Goal: Task Accomplishment & Management: Complete application form

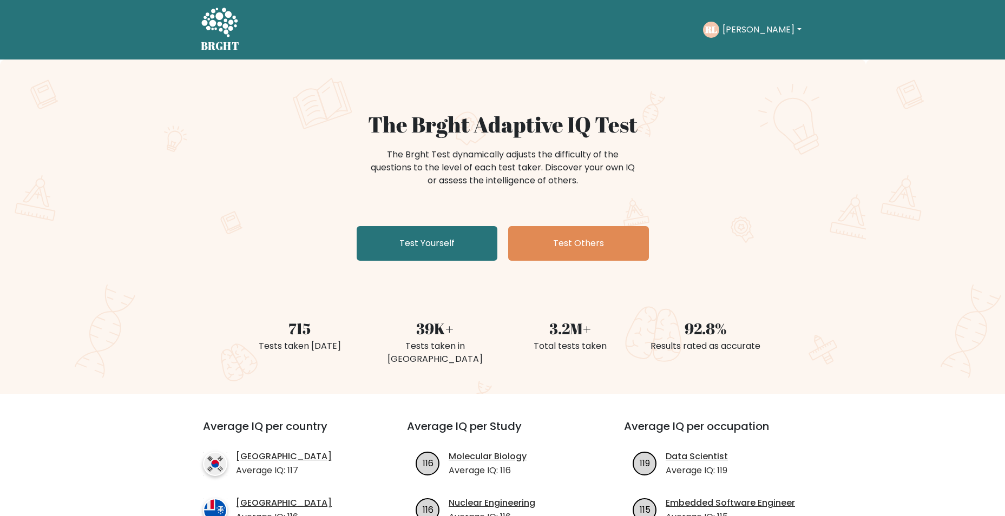
click at [753, 24] on button "[PERSON_NAME]" at bounding box center [761, 30] width 85 height 14
click at [751, 46] on link "Dashboard" at bounding box center [747, 52] width 86 height 17
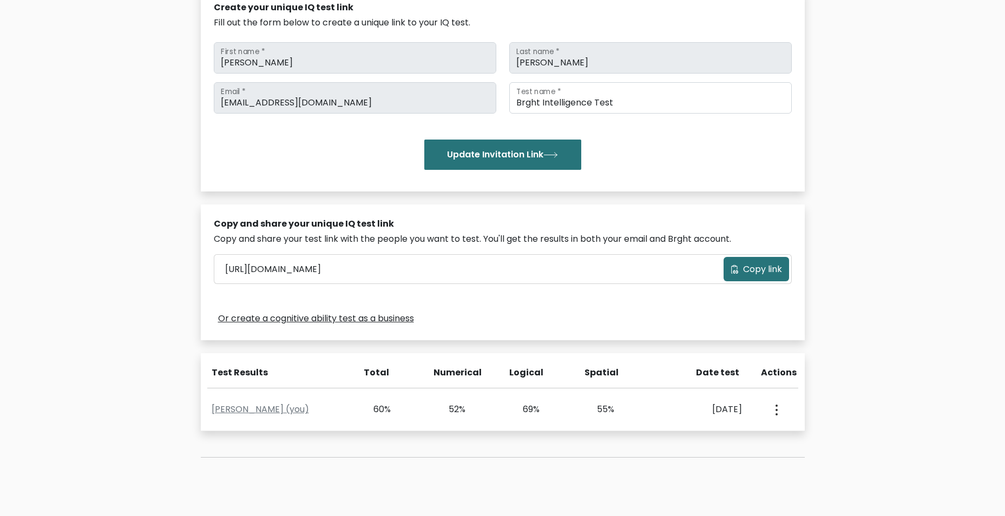
scroll to position [162, 0]
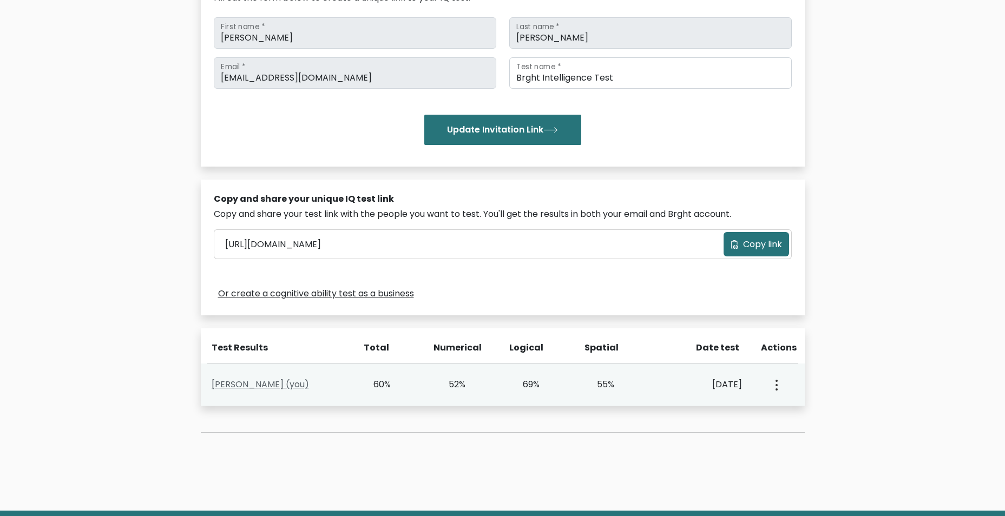
click at [278, 383] on link "Ryan Lopes (you)" at bounding box center [260, 384] width 97 height 12
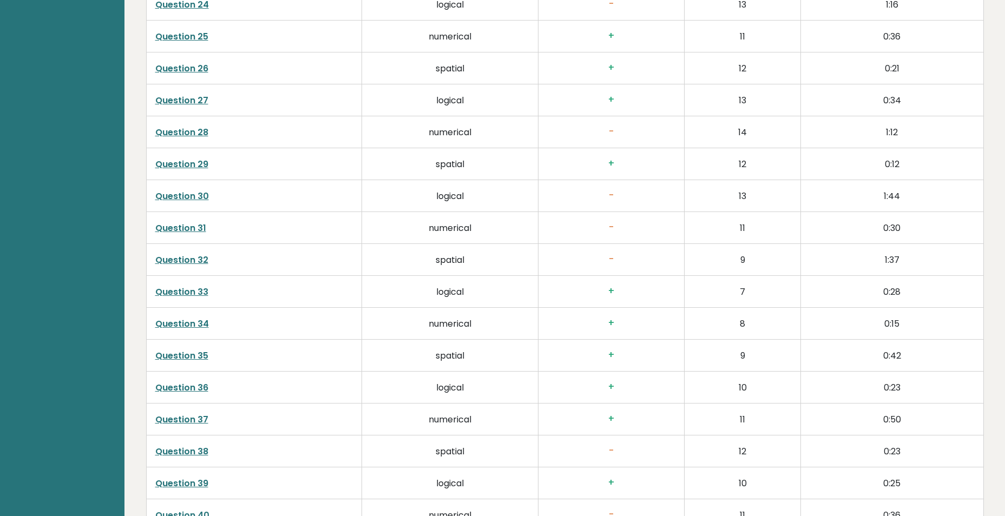
scroll to position [2787, 0]
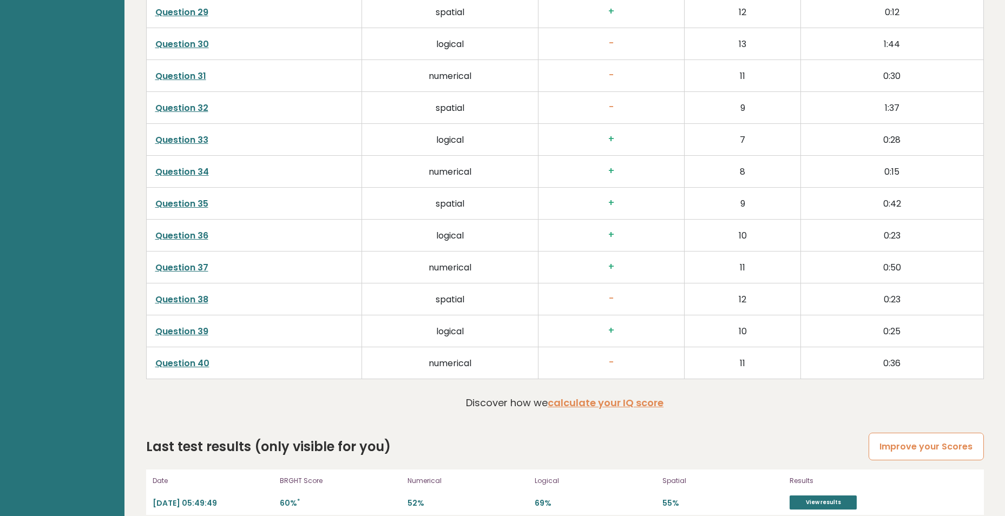
click at [928, 435] on link "Improve your Scores" at bounding box center [926, 447] width 115 height 28
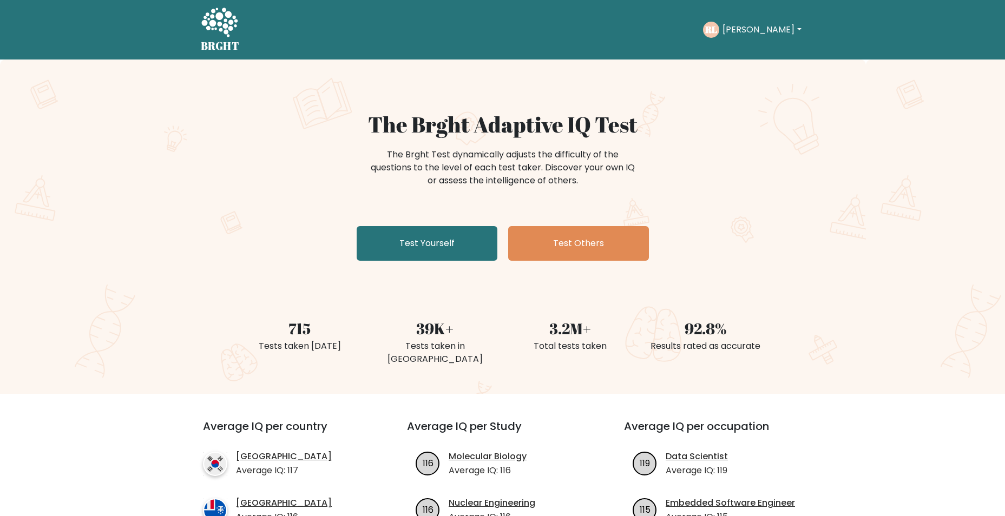
click at [730, 36] on button "[PERSON_NAME]" at bounding box center [761, 30] width 85 height 14
click at [737, 52] on link "Dashboard" at bounding box center [747, 52] width 86 height 17
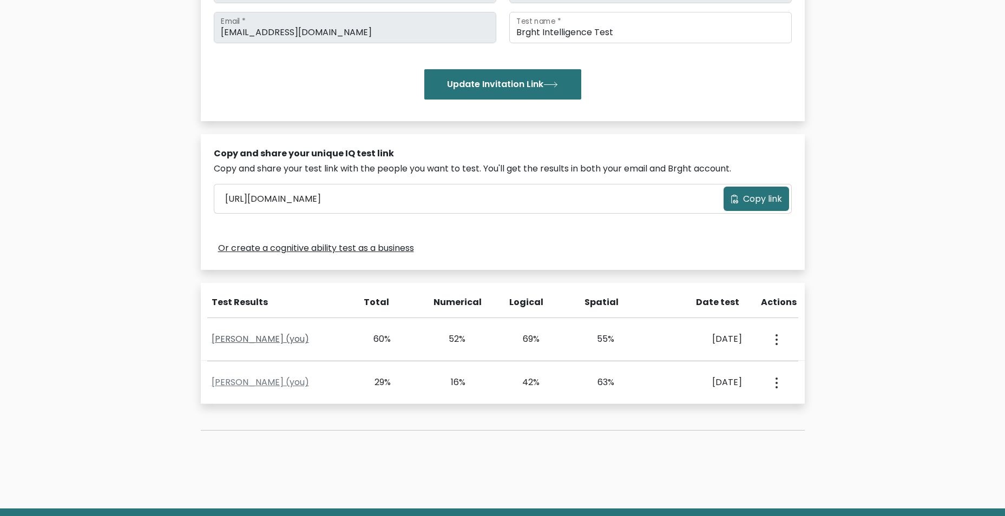
scroll to position [216, 0]
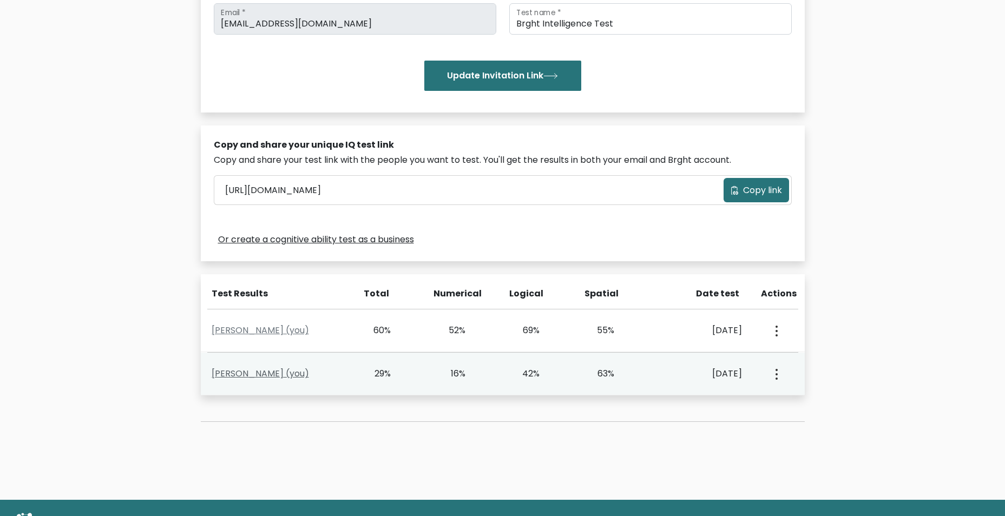
click at [261, 374] on link "Ryan Lopes (you)" at bounding box center [260, 373] width 97 height 12
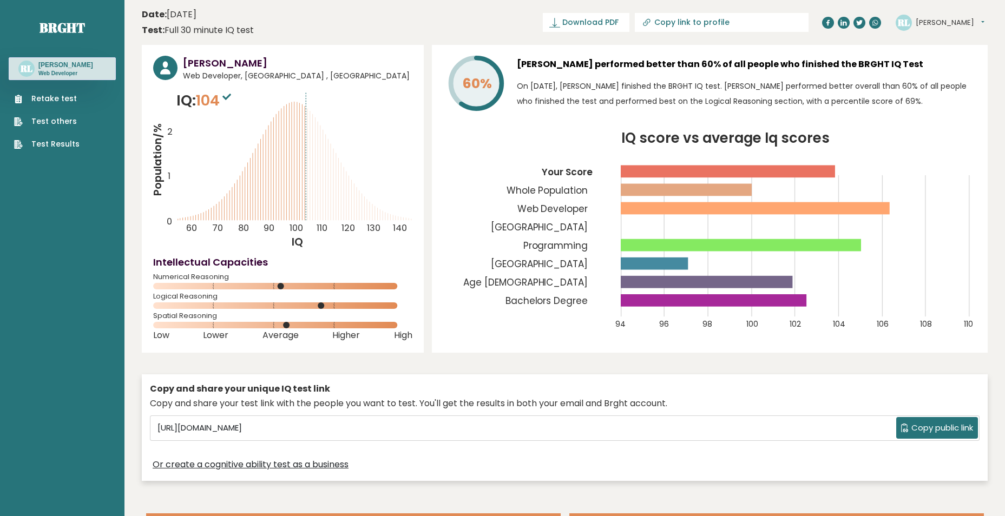
click at [77, 95] on ul "Retake test Test others Test Results" at bounding box center [47, 121] width 76 height 57
click at [56, 97] on link "Retake test" at bounding box center [46, 98] width 65 height 11
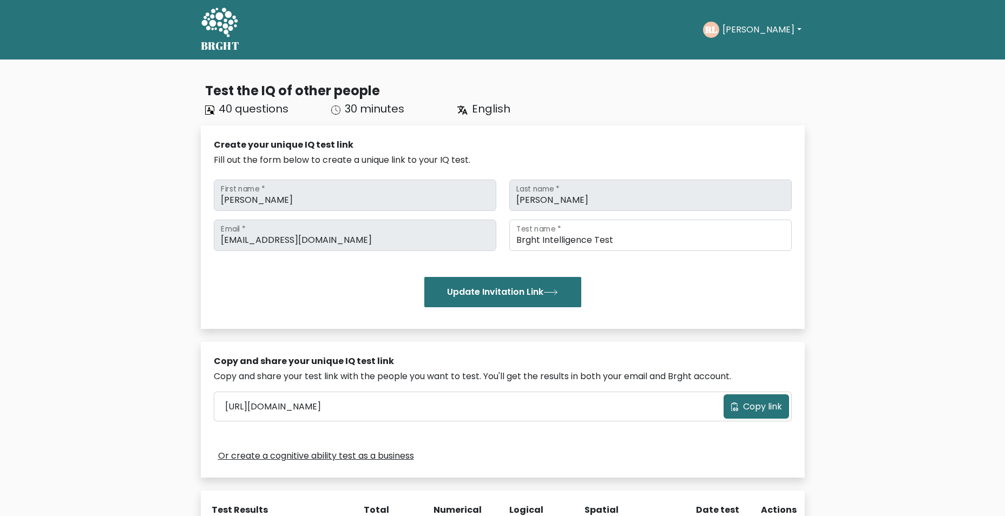
scroll to position [216, 0]
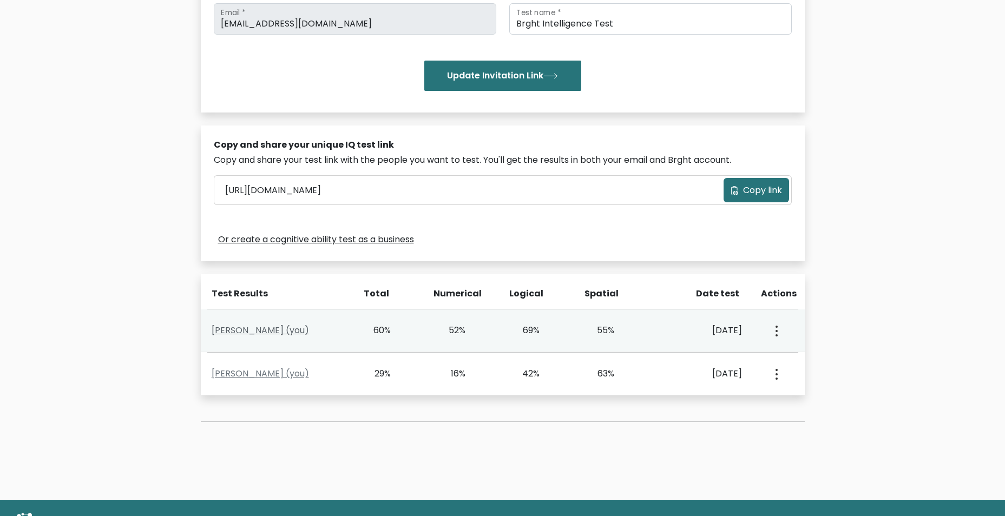
click at [268, 334] on link "[PERSON_NAME] (you)" at bounding box center [260, 330] width 97 height 12
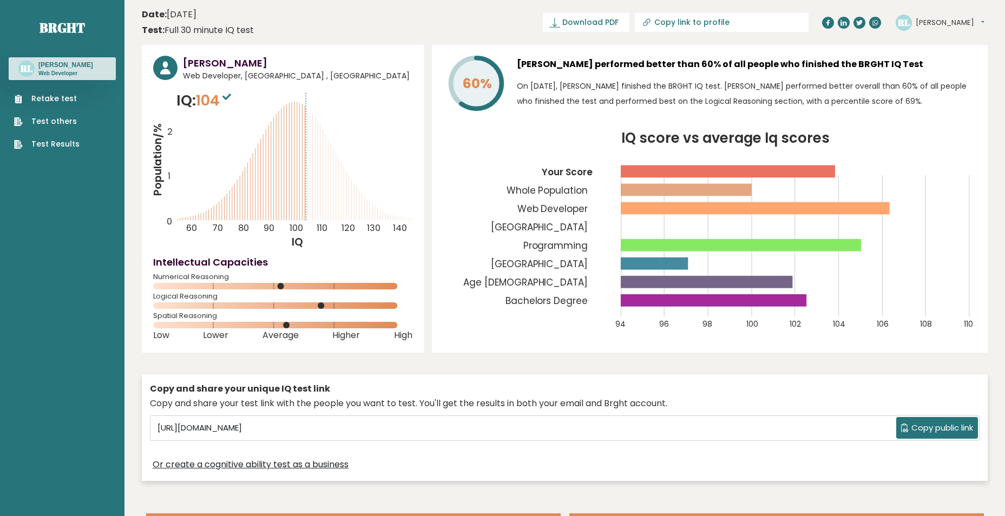
click at [48, 145] on link "Test Results" at bounding box center [46, 144] width 65 height 11
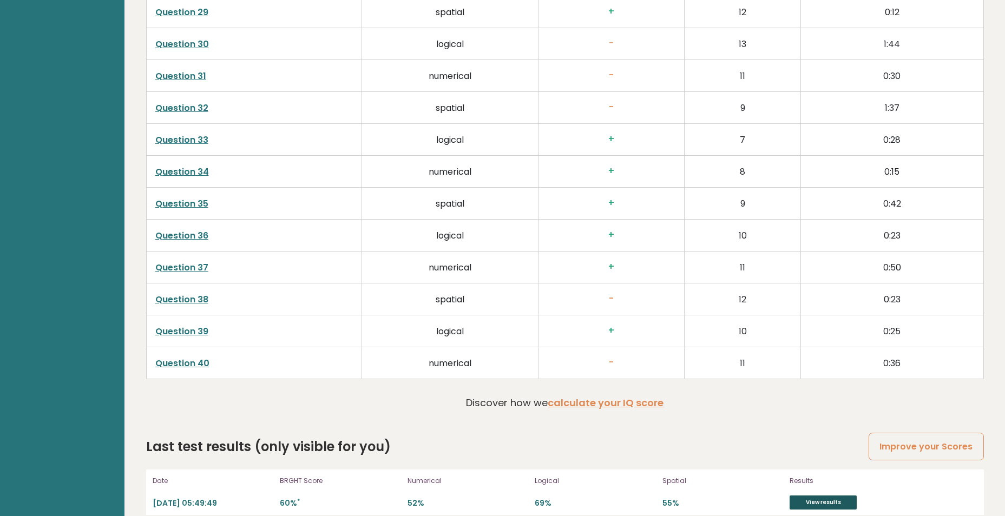
click at [812, 496] on link "View results" at bounding box center [823, 503] width 67 height 14
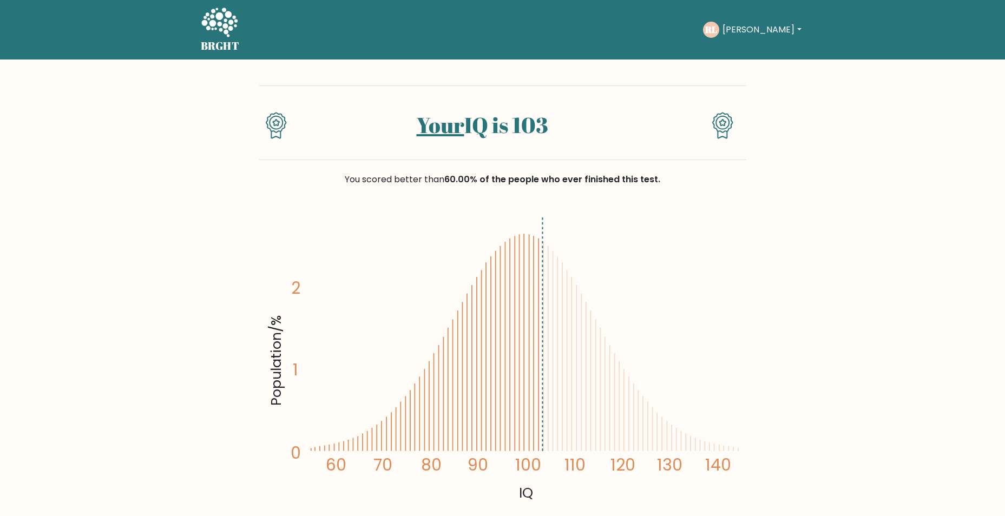
click at [668, 180] on div "You scored better than 60.00% of the people who ever finished this test." at bounding box center [502, 179] width 487 height 13
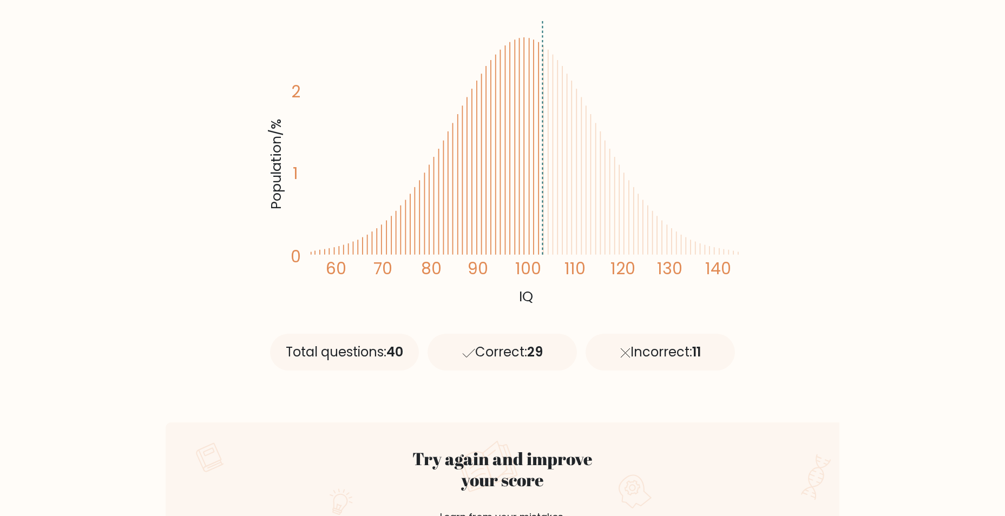
scroll to position [325, 0]
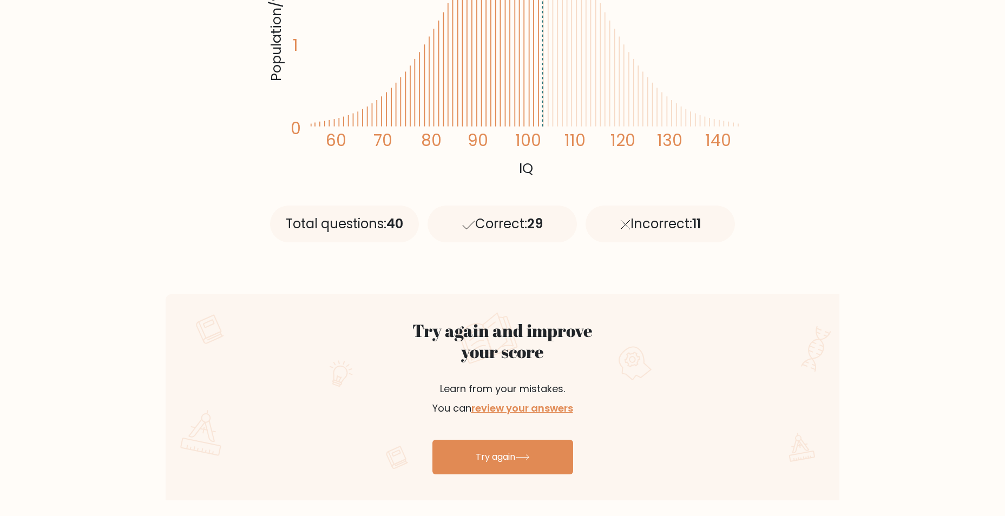
drag, startPoint x: 713, startPoint y: 222, endPoint x: 305, endPoint y: 228, distance: 407.6
click at [305, 228] on div "Total questions: 40 Correct: 29 Incorrect: 11" at bounding box center [503, 219] width 474 height 97
drag, startPoint x: 305, startPoint y: 228, endPoint x: 342, endPoint y: 239, distance: 38.2
click at [304, 231] on div "Total questions: 40" at bounding box center [344, 224] width 149 height 37
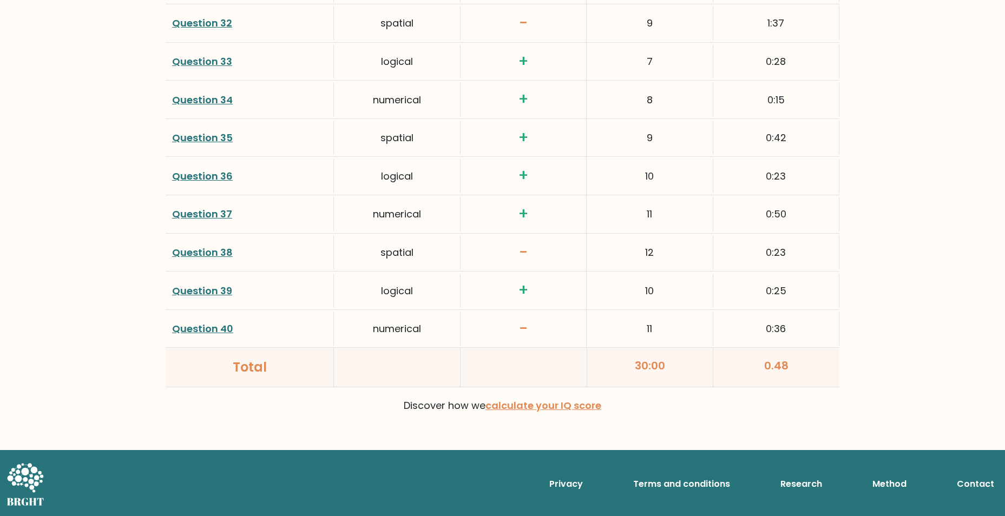
scroll to position [0, 0]
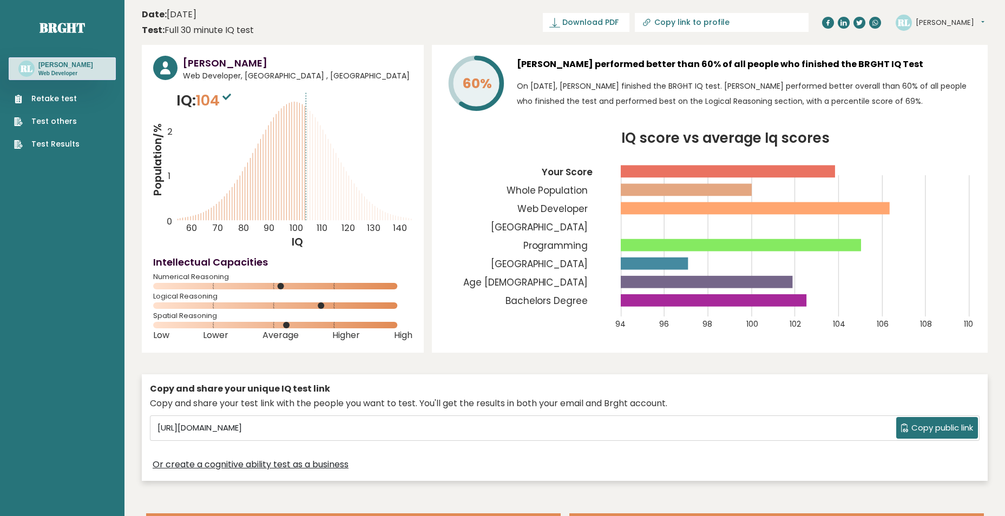
click at [24, 103] on link "Retake test" at bounding box center [46, 98] width 65 height 11
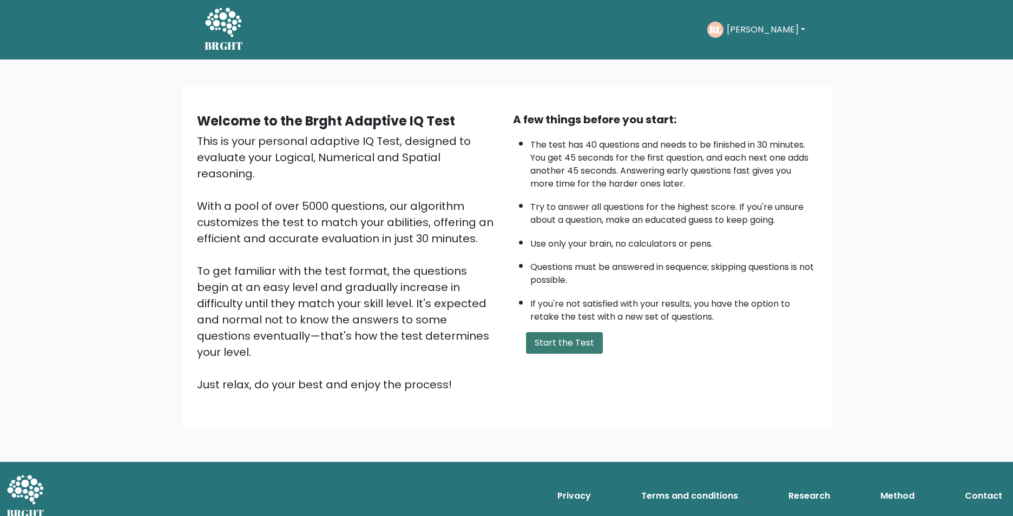
click at [560, 339] on button "Start the Test" at bounding box center [564, 343] width 77 height 22
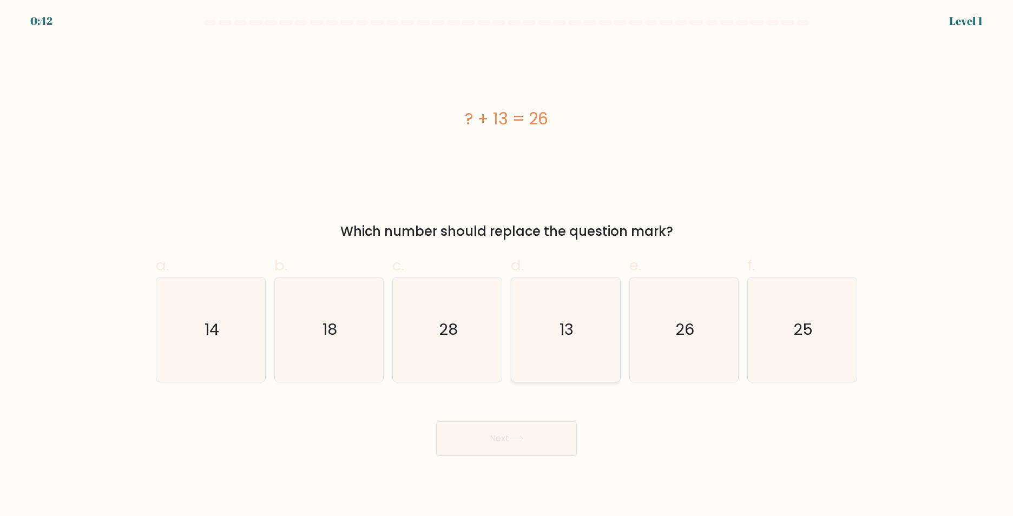
click at [574, 298] on icon "13" at bounding box center [566, 330] width 104 height 104
click at [507, 265] on input "d. 13" at bounding box center [507, 261] width 1 height 7
radio input "true"
click at [529, 441] on button "Next" at bounding box center [506, 439] width 141 height 35
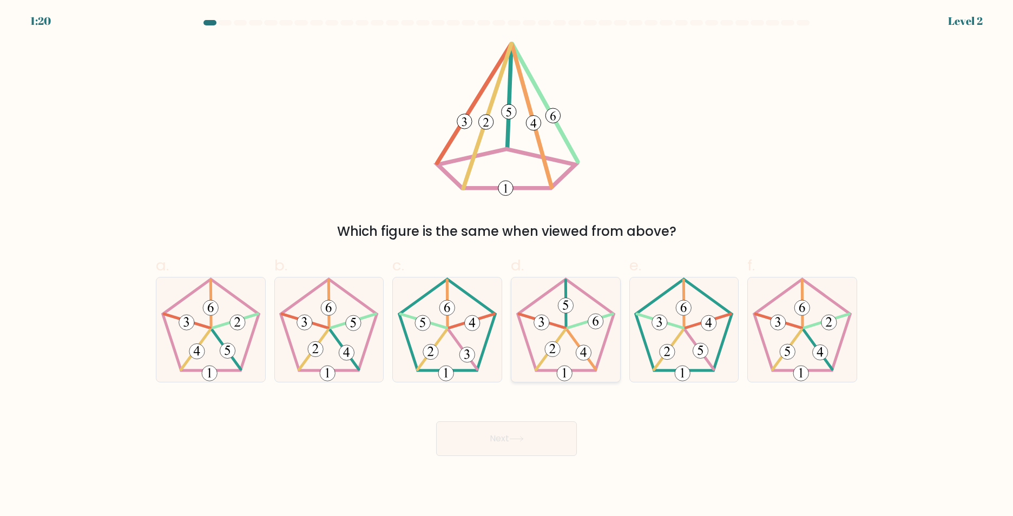
click at [592, 329] on icon at bounding box center [566, 330] width 104 height 104
click at [507, 265] on input "d." at bounding box center [507, 261] width 1 height 7
radio input "true"
click at [524, 446] on button "Next" at bounding box center [506, 439] width 141 height 35
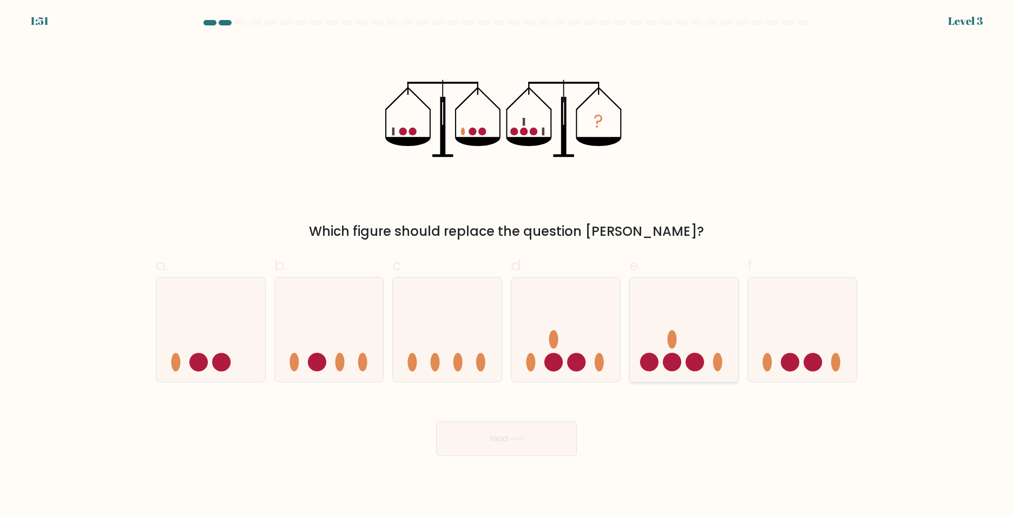
click at [675, 313] on icon at bounding box center [684, 330] width 109 height 90
click at [507, 265] on input "e." at bounding box center [507, 261] width 1 height 7
radio input "true"
click at [484, 448] on button "Next" at bounding box center [506, 439] width 141 height 35
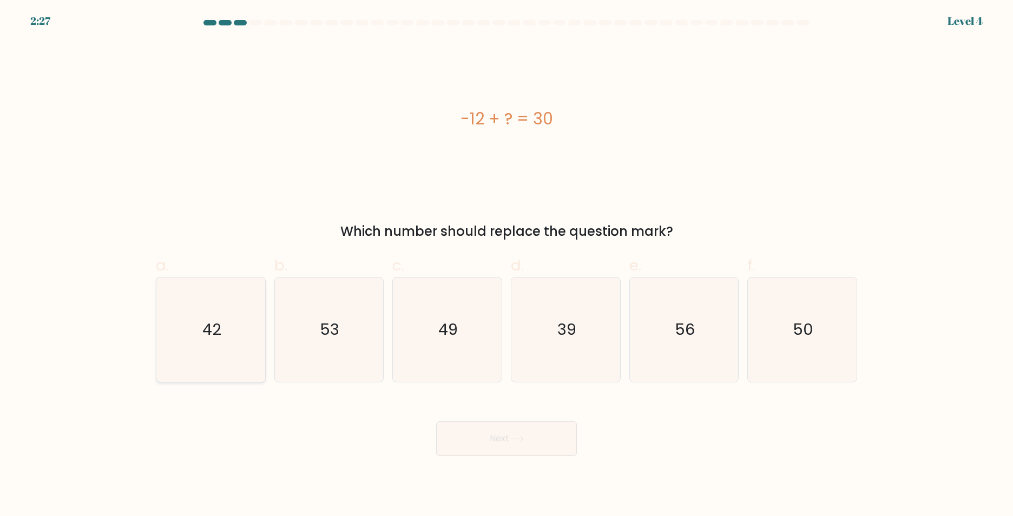
click at [179, 325] on icon "42" at bounding box center [211, 330] width 104 height 104
click at [507, 265] on input "a. 42" at bounding box center [507, 261] width 1 height 7
radio input "true"
click at [326, 306] on icon "53" at bounding box center [329, 330] width 104 height 104
click at [507, 265] on input "b. 53" at bounding box center [507, 261] width 1 height 7
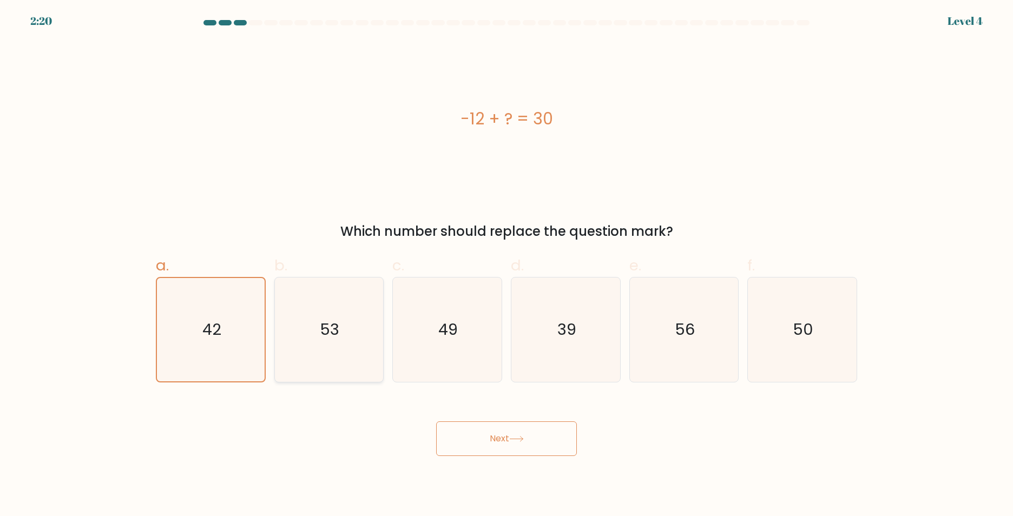
radio input "true"
click at [474, 310] on icon "49" at bounding box center [447, 330] width 104 height 104
click at [507, 265] on input "c. 49" at bounding box center [507, 261] width 1 height 7
radio input "true"
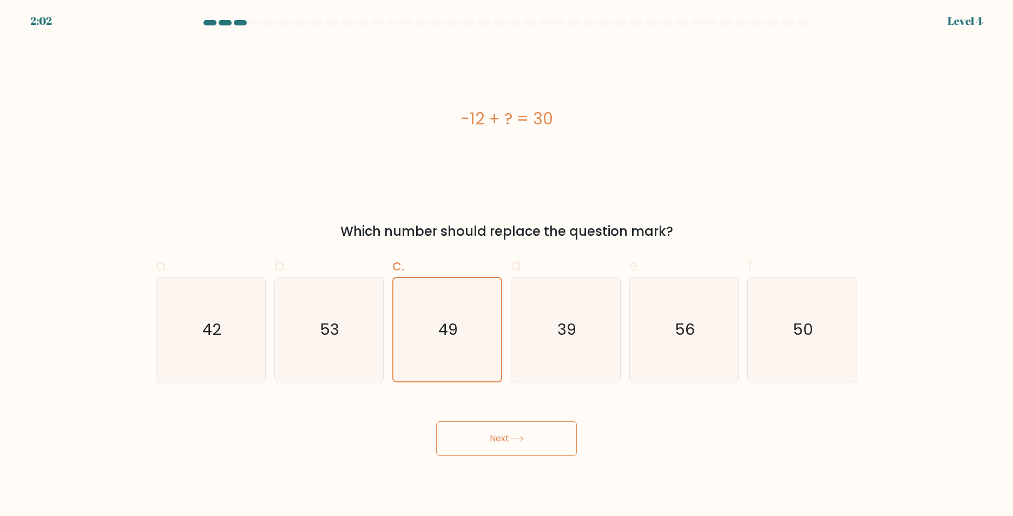
drag, startPoint x: 194, startPoint y: 330, endPoint x: 387, endPoint y: 255, distance: 206.8
click at [193, 330] on icon "42" at bounding box center [211, 330] width 104 height 104
click at [507, 265] on input "a. 42" at bounding box center [507, 261] width 1 height 7
radio input "true"
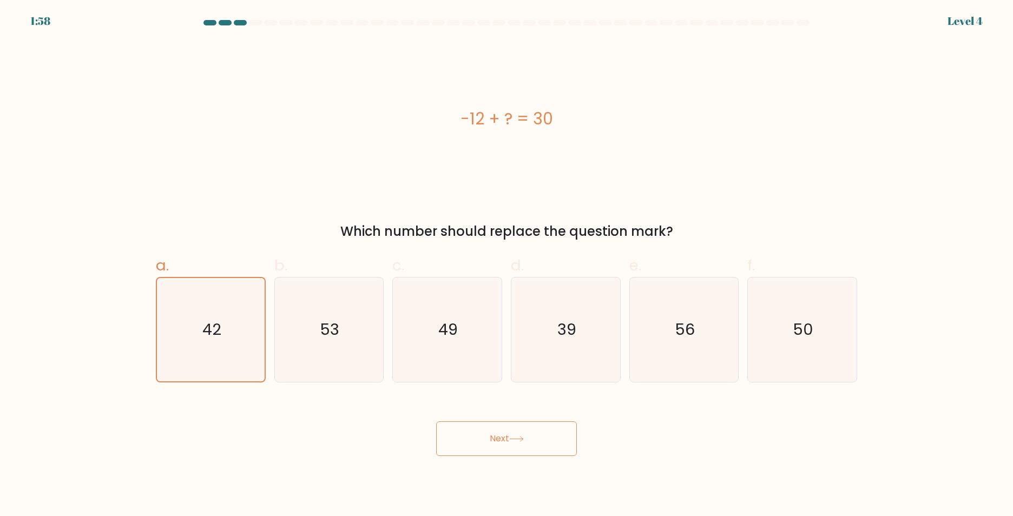
click at [507, 432] on button "Next" at bounding box center [506, 439] width 141 height 35
click at [515, 439] on icon at bounding box center [516, 439] width 13 height 5
click at [677, 186] on div "-12 + ? = 30" at bounding box center [506, 118] width 701 height 155
click at [206, 319] on text "42" at bounding box center [211, 330] width 19 height 22
click at [507, 265] on input "a. 42" at bounding box center [507, 261] width 1 height 7
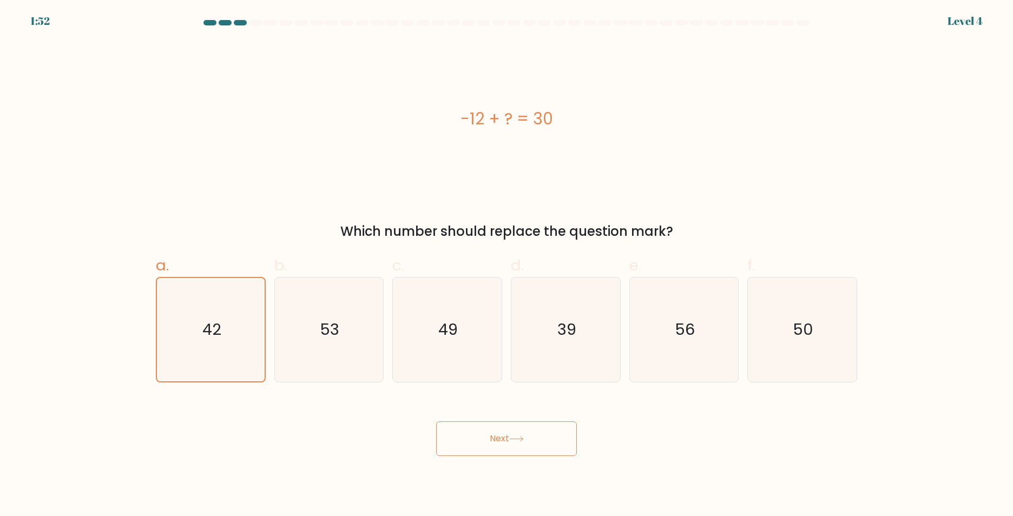
click at [490, 427] on button "Next" at bounding box center [506, 439] width 141 height 35
click at [657, 209] on div "-12 + ? = 30 Which number should replace the question mark?" at bounding box center [506, 141] width 714 height 200
click at [312, 336] on icon "53" at bounding box center [329, 330] width 104 height 104
click at [507, 265] on input "b. 53" at bounding box center [507, 261] width 1 height 7
radio input "true"
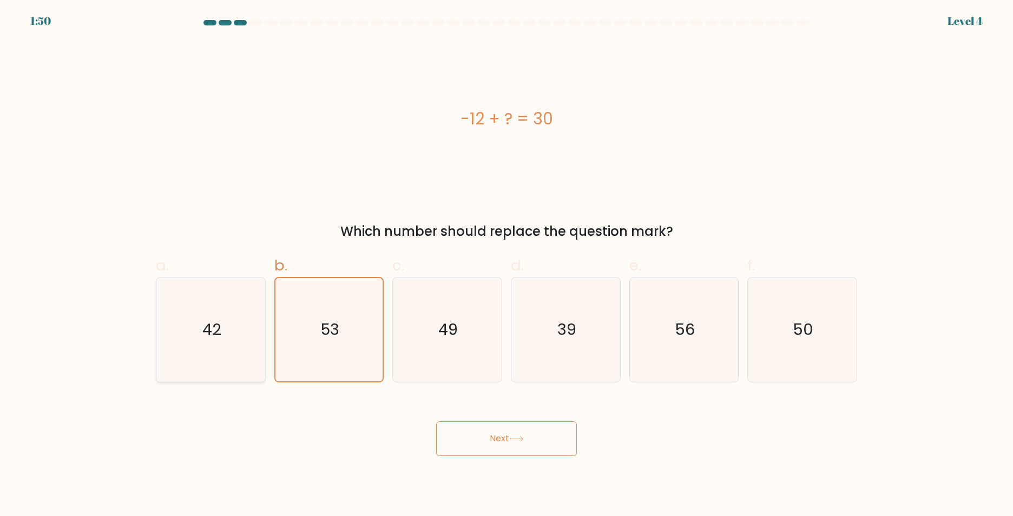
click at [238, 329] on icon "42" at bounding box center [211, 330] width 104 height 104
click at [507, 265] on input "a. 42" at bounding box center [507, 261] width 1 height 7
radio input "true"
click at [518, 440] on icon at bounding box center [516, 439] width 15 height 6
click at [504, 438] on button "Next" at bounding box center [506, 439] width 141 height 35
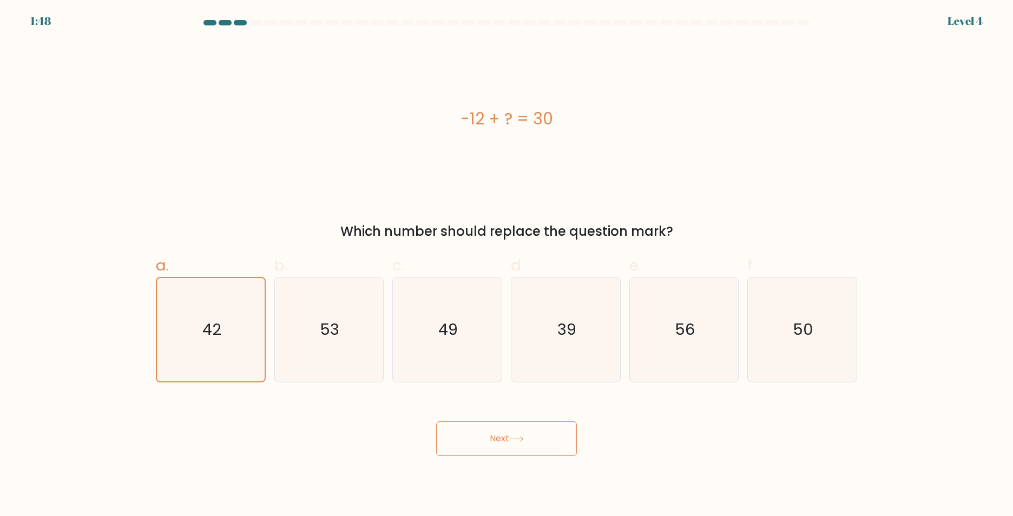
click at [436, 422] on button "Next" at bounding box center [506, 439] width 141 height 35
click at [748, 147] on div "-12 + ? = 30" at bounding box center [506, 118] width 701 height 155
click at [500, 444] on button "Next" at bounding box center [506, 439] width 141 height 35
click at [500, 443] on button "Next" at bounding box center [506, 439] width 141 height 35
drag, startPoint x: 500, startPoint y: 442, endPoint x: 505, endPoint y: 431, distance: 12.6
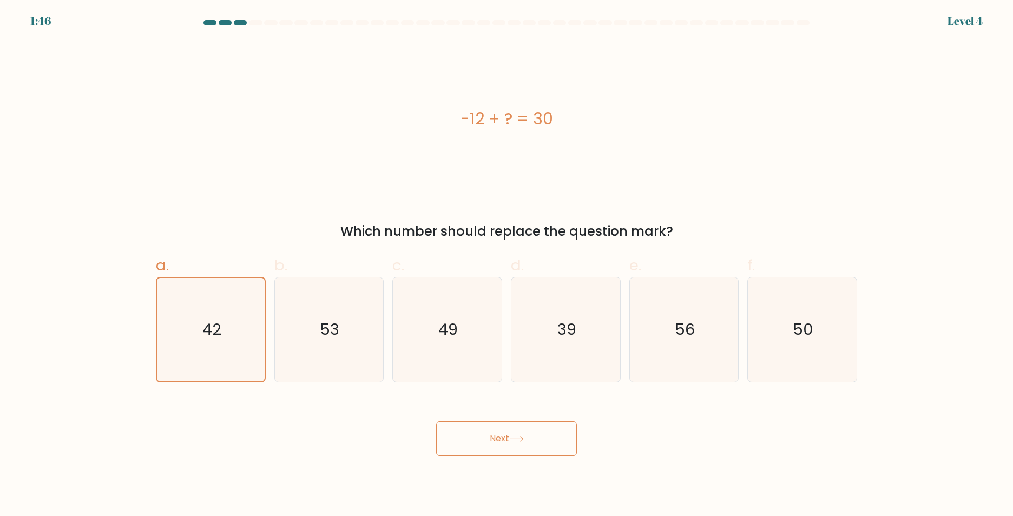
click at [503, 436] on button "Next" at bounding box center [506, 439] width 141 height 35
click at [212, 299] on icon "42" at bounding box center [211, 330] width 104 height 104
click at [507, 265] on input "a. 42" at bounding box center [507, 261] width 1 height 7
radio input "true"
click at [505, 441] on button "Next" at bounding box center [506, 439] width 141 height 35
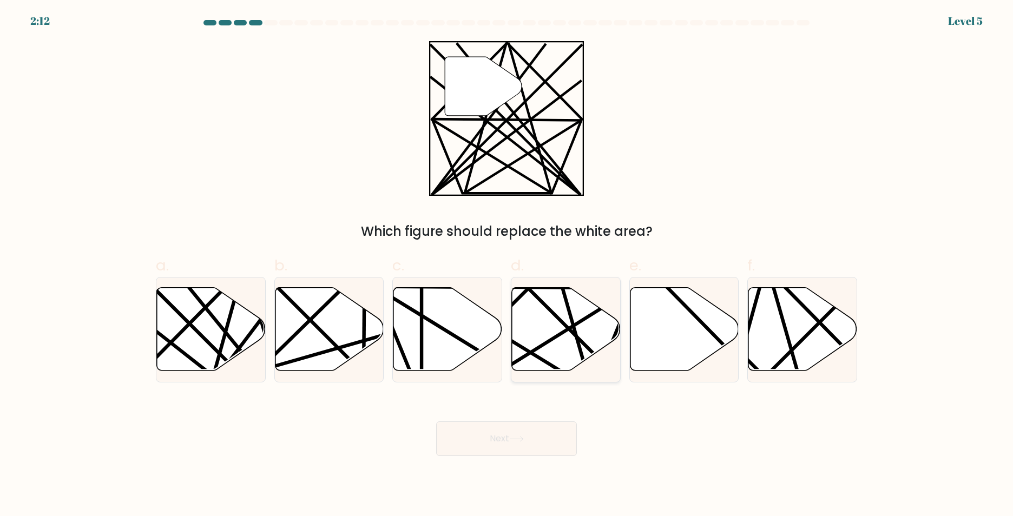
click at [560, 326] on icon at bounding box center [566, 328] width 109 height 83
click at [507, 265] on input "d." at bounding box center [507, 261] width 1 height 7
radio input "true"
click at [337, 317] on icon at bounding box center [329, 328] width 109 height 83
click at [507, 265] on input "b." at bounding box center [507, 261] width 1 height 7
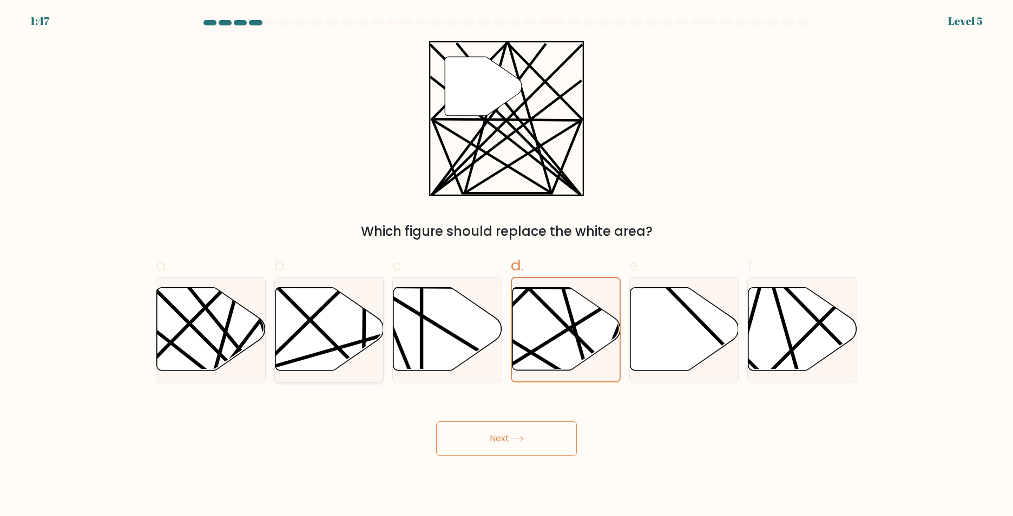
radio input "true"
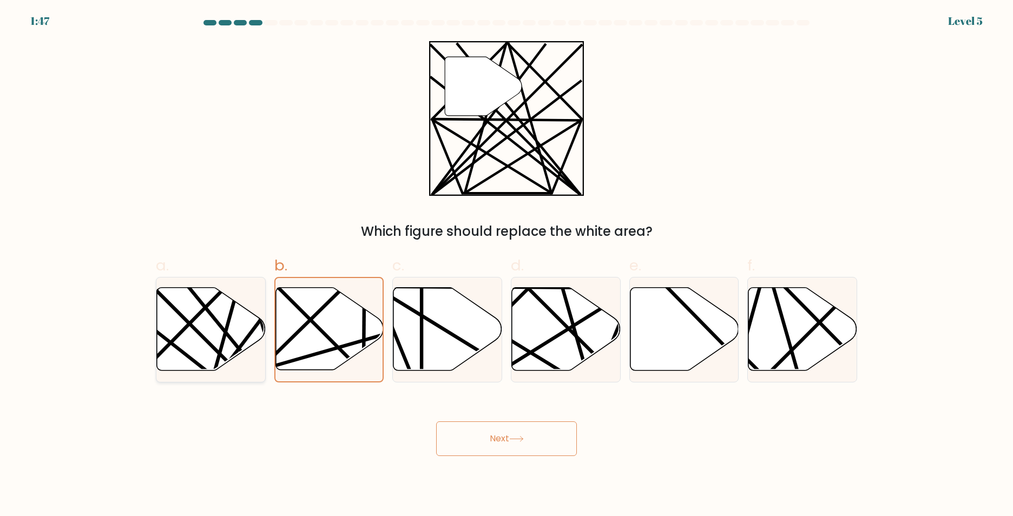
click at [252, 294] on icon at bounding box center [210, 329] width 109 height 85
click at [507, 265] on input "a." at bounding box center [507, 261] width 1 height 7
radio input "true"
click at [192, 344] on icon at bounding box center [211, 329] width 108 height 82
click at [507, 265] on input "a." at bounding box center [507, 261] width 1 height 7
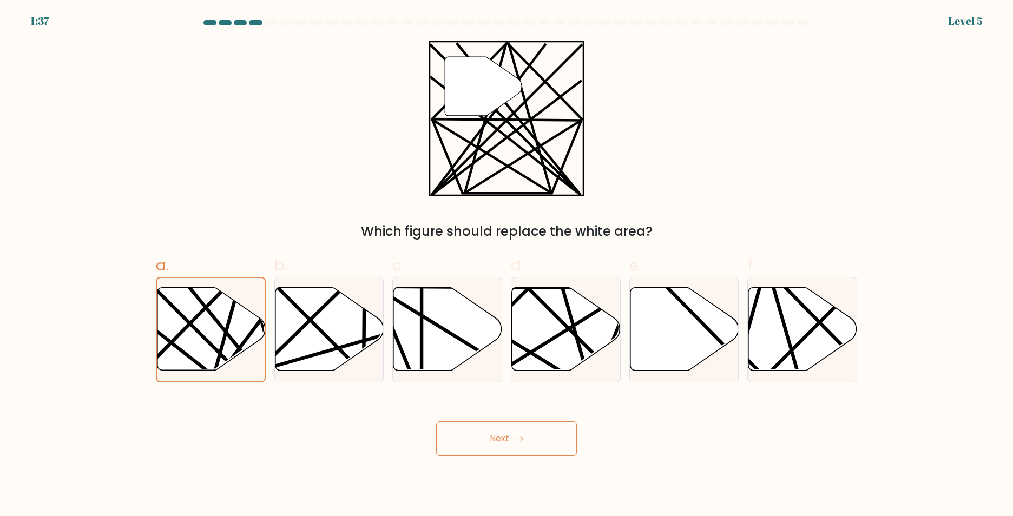
click at [533, 437] on button "Next" at bounding box center [506, 439] width 141 height 35
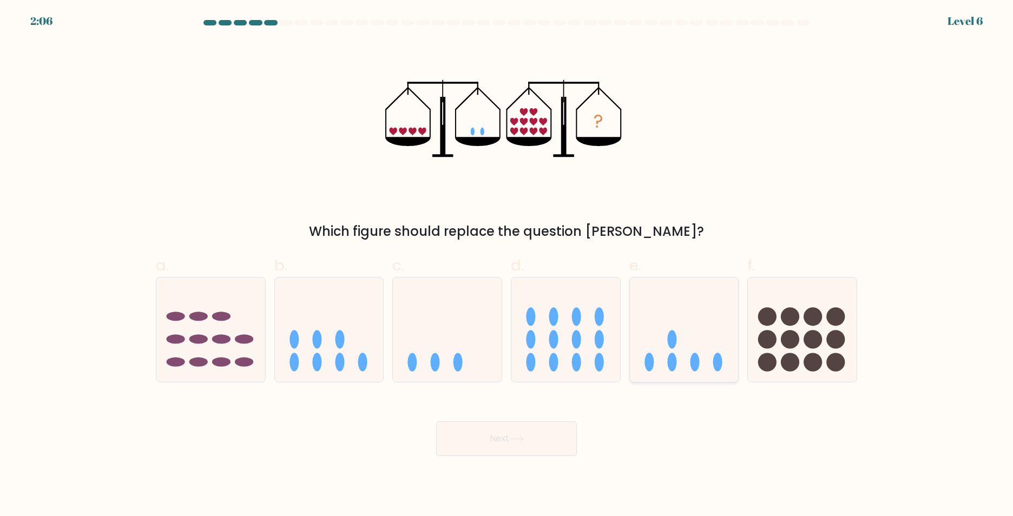
click at [687, 297] on icon at bounding box center [684, 330] width 109 height 90
click at [507, 265] on input "e." at bounding box center [507, 261] width 1 height 7
radio input "true"
click at [508, 441] on button "Next" at bounding box center [506, 439] width 141 height 35
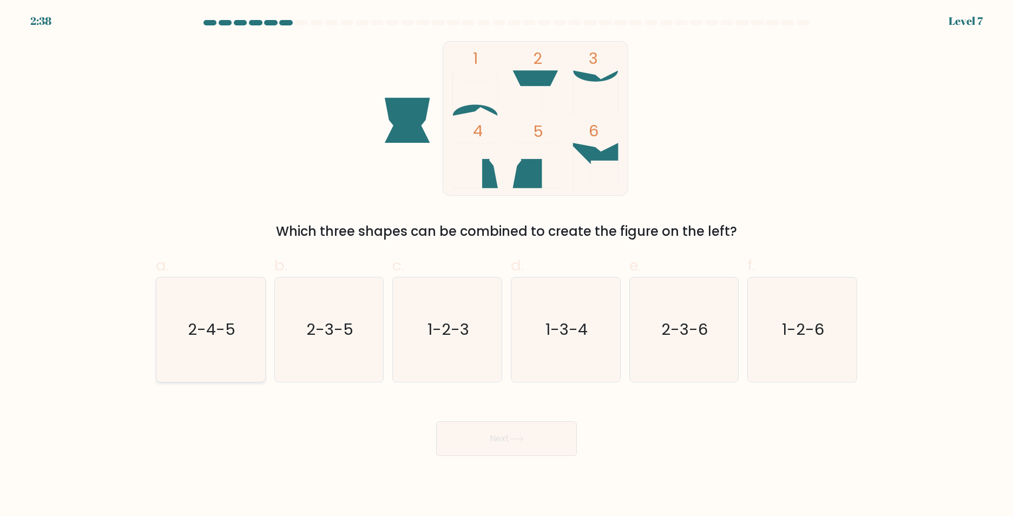
click at [176, 312] on icon "2-4-5" at bounding box center [211, 330] width 104 height 104
click at [507, 265] on input "a. 2-4-5" at bounding box center [507, 261] width 1 height 7
radio input "true"
click at [540, 439] on button "Next" at bounding box center [506, 439] width 141 height 35
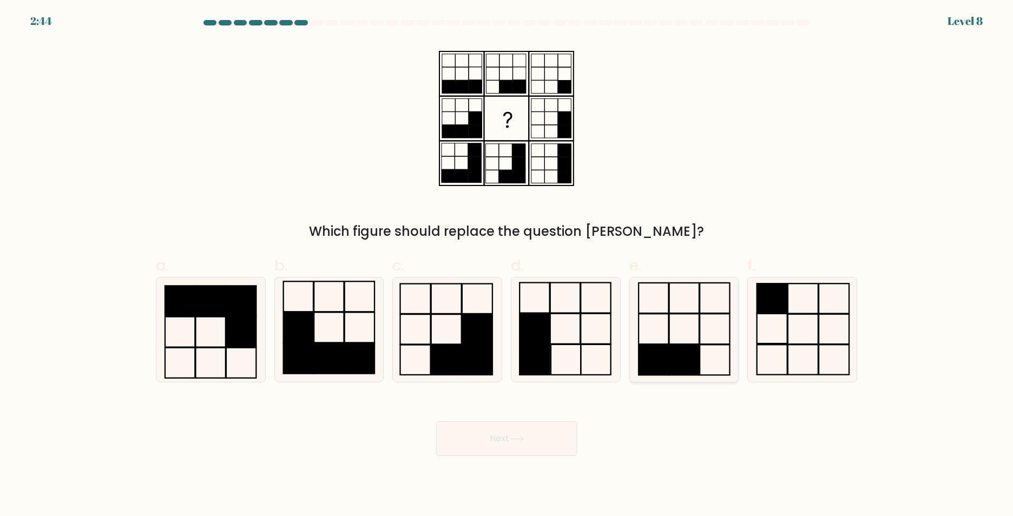
click at [725, 352] on icon at bounding box center [684, 330] width 104 height 104
click at [507, 265] on input "e." at bounding box center [507, 261] width 1 height 7
radio input "true"
drag, startPoint x: 504, startPoint y: 437, endPoint x: 618, endPoint y: 305, distance: 173.8
click at [504, 436] on button "Next" at bounding box center [506, 439] width 141 height 35
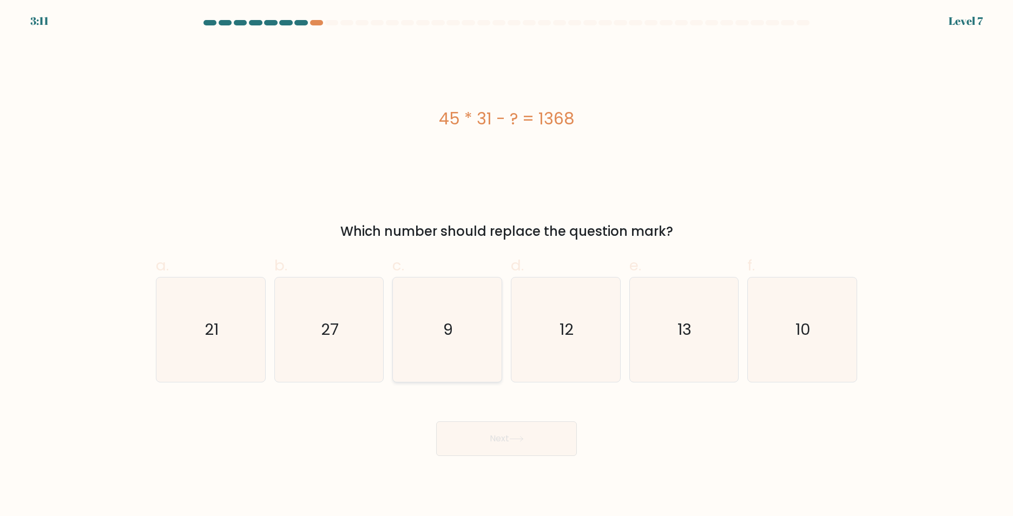
click at [496, 306] on icon "9" at bounding box center [447, 330] width 104 height 104
click at [507, 265] on input "c. 9" at bounding box center [507, 261] width 1 height 7
radio input "true"
click at [517, 442] on icon at bounding box center [516, 439] width 15 height 6
